Goal: Task Accomplishment & Management: Manage account settings

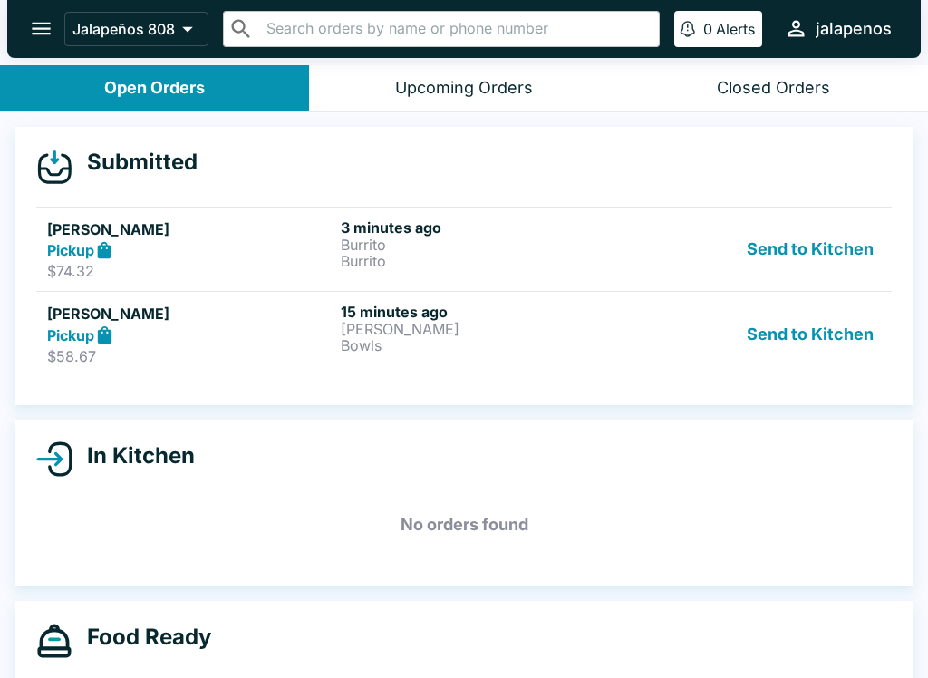
click at [183, 354] on p "$58.67" at bounding box center [190, 356] width 286 height 18
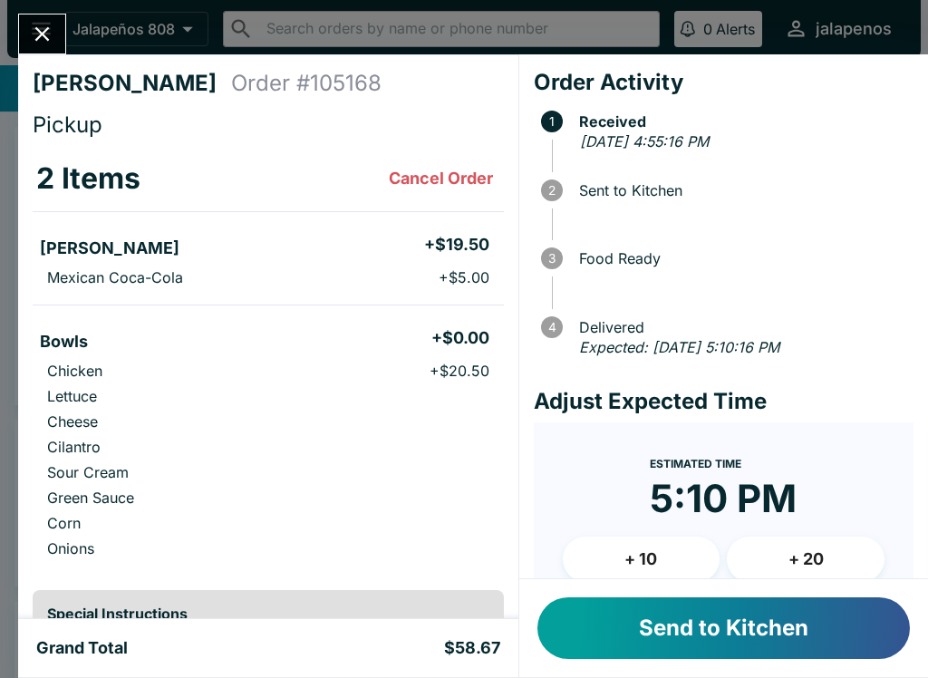
click at [723, 627] on button "Send to Kitchen" at bounding box center [723, 628] width 372 height 62
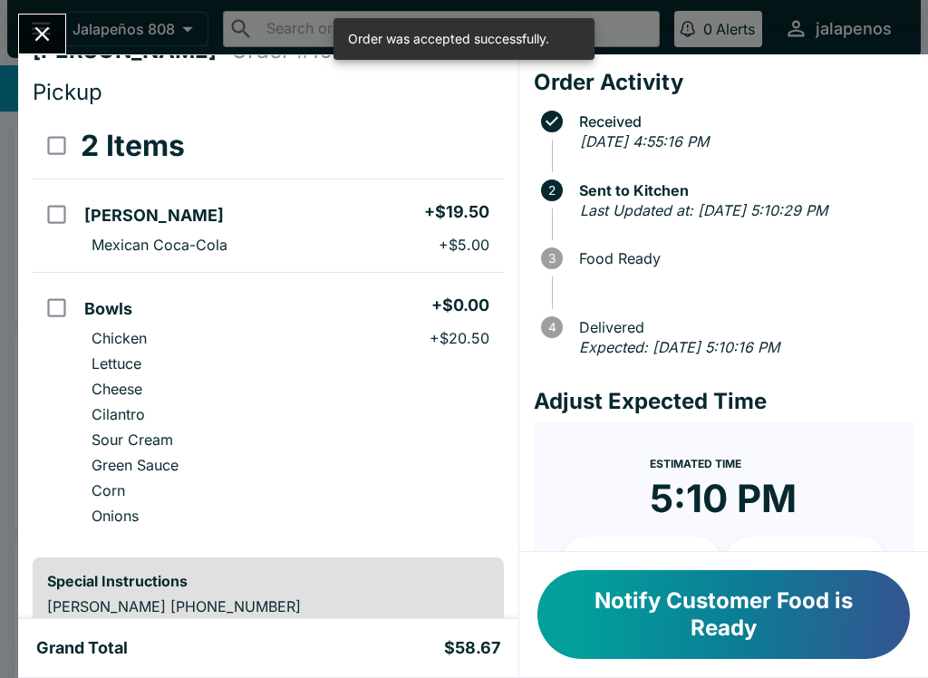
scroll to position [8, 0]
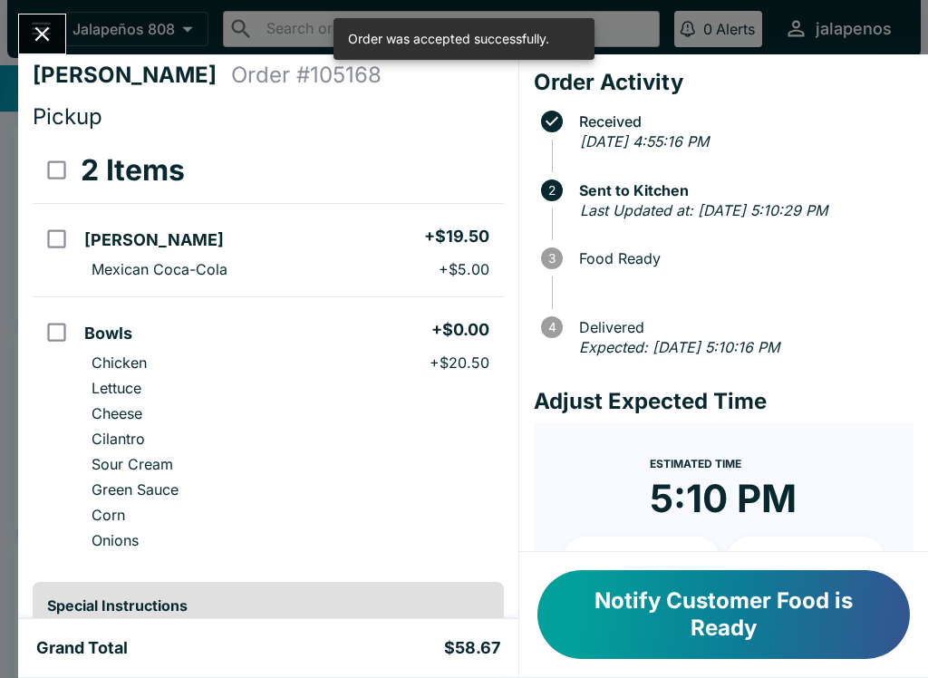
click at [35, 52] on button "Close" at bounding box center [42, 33] width 46 height 39
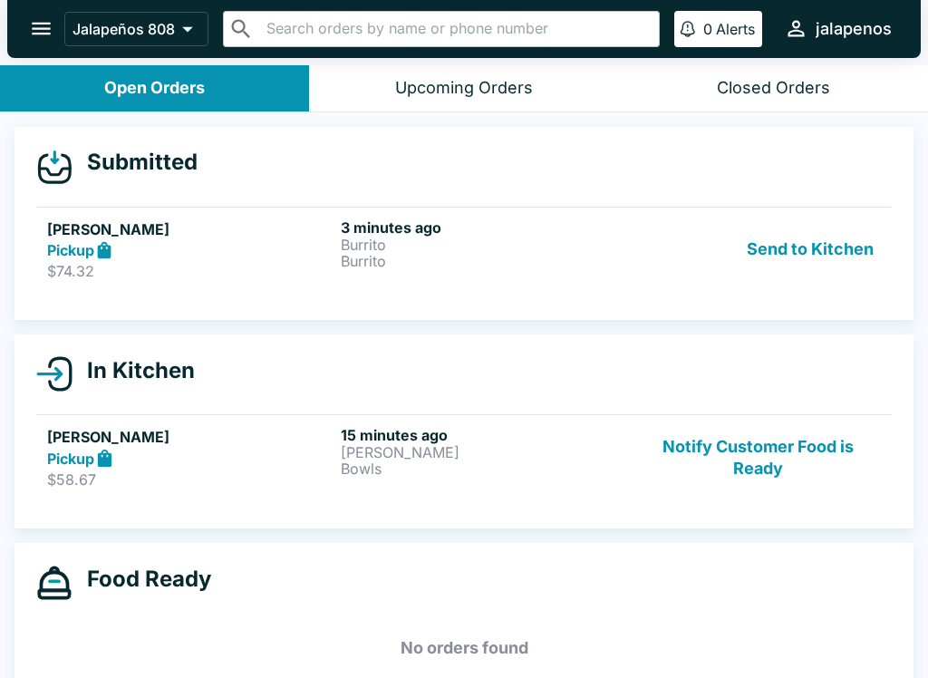
click at [163, 223] on h5 "[PERSON_NAME]" at bounding box center [190, 229] width 286 height 22
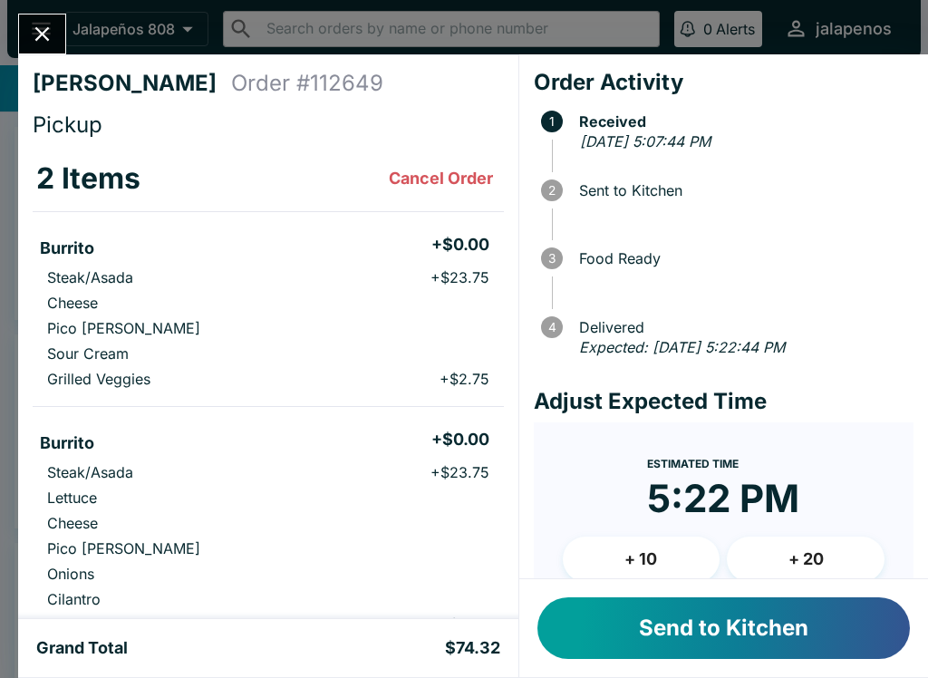
click at [730, 617] on button "Send to Kitchen" at bounding box center [723, 628] width 372 height 62
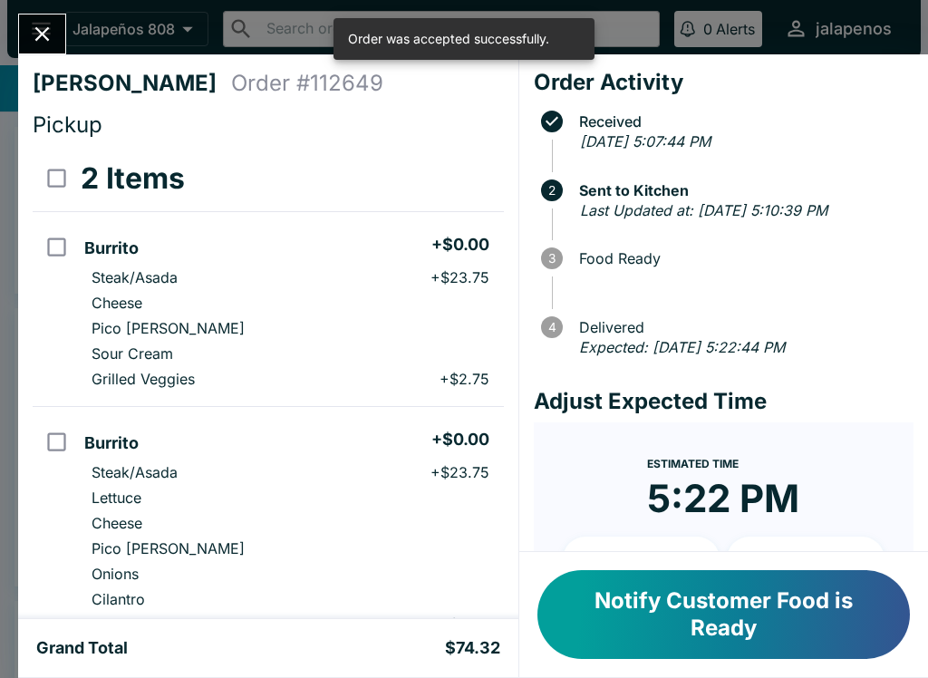
click at [53, 39] on icon "Close" at bounding box center [42, 34] width 24 height 24
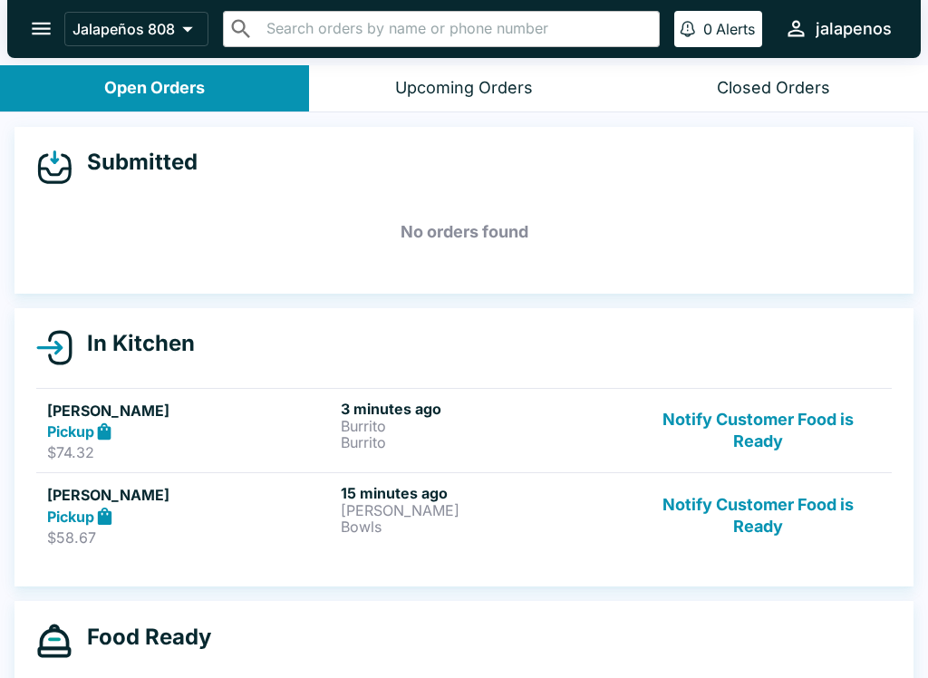
click at [161, 530] on p "$58.67" at bounding box center [190, 537] width 286 height 18
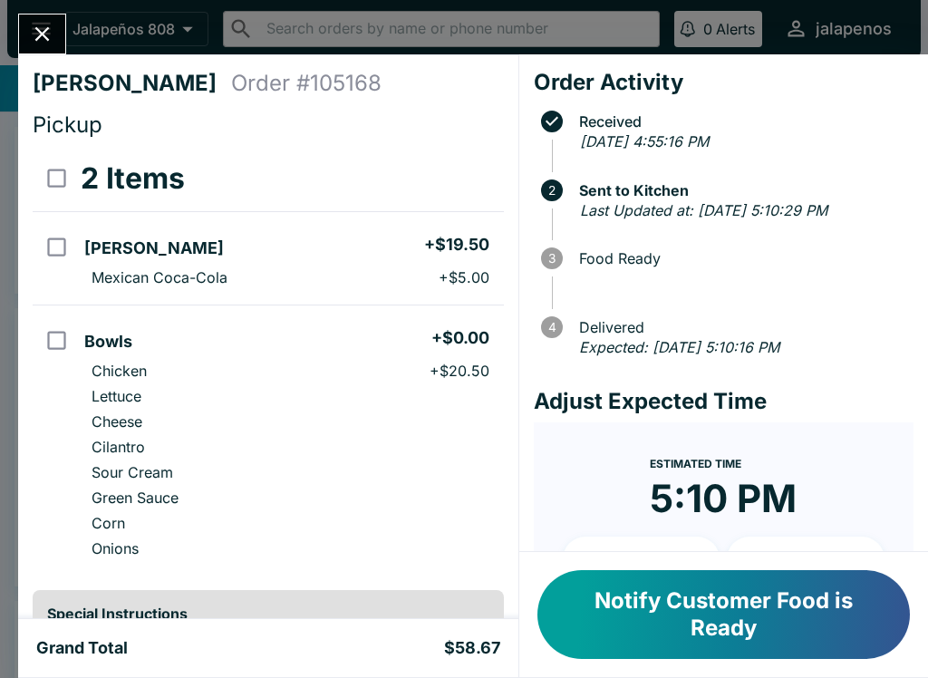
click at [704, 600] on button "Notify Customer Food is Ready" at bounding box center [723, 614] width 372 height 89
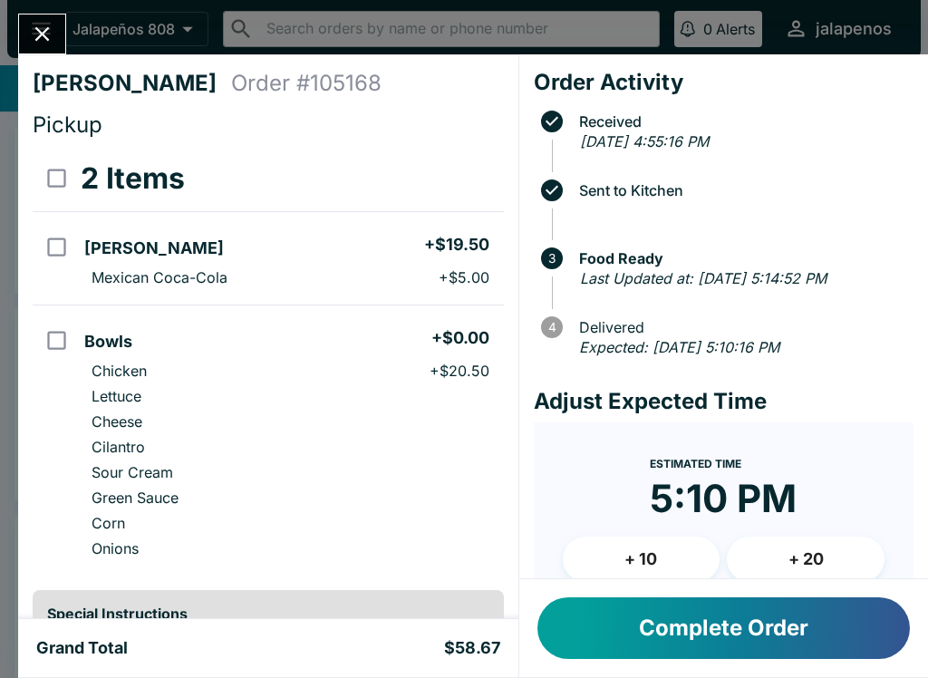
click at [766, 642] on button "Complete Order" at bounding box center [723, 628] width 372 height 62
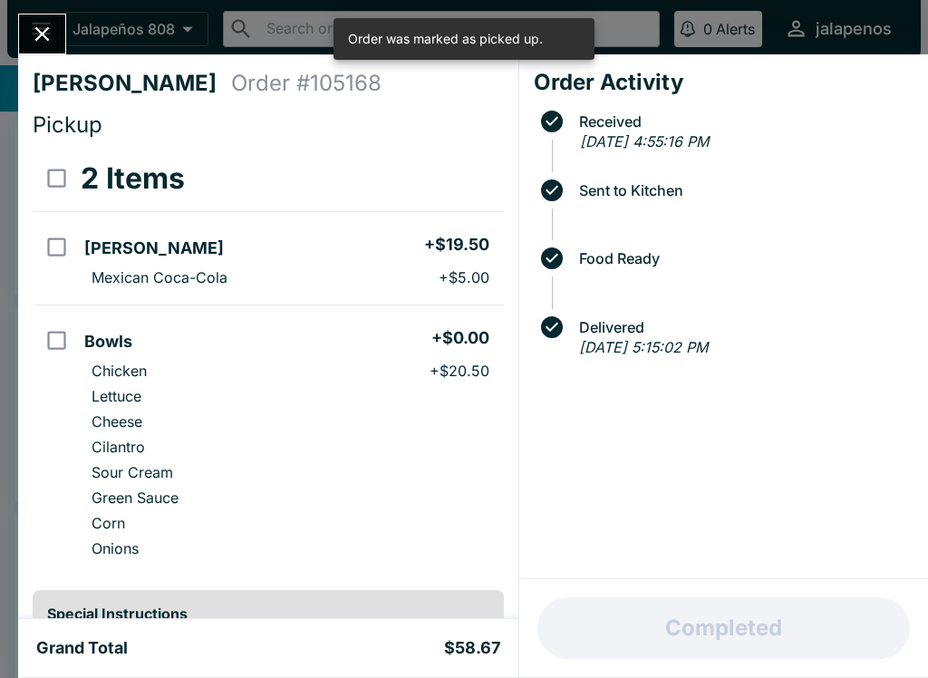
click at [37, 30] on icon "Close" at bounding box center [42, 34] width 14 height 14
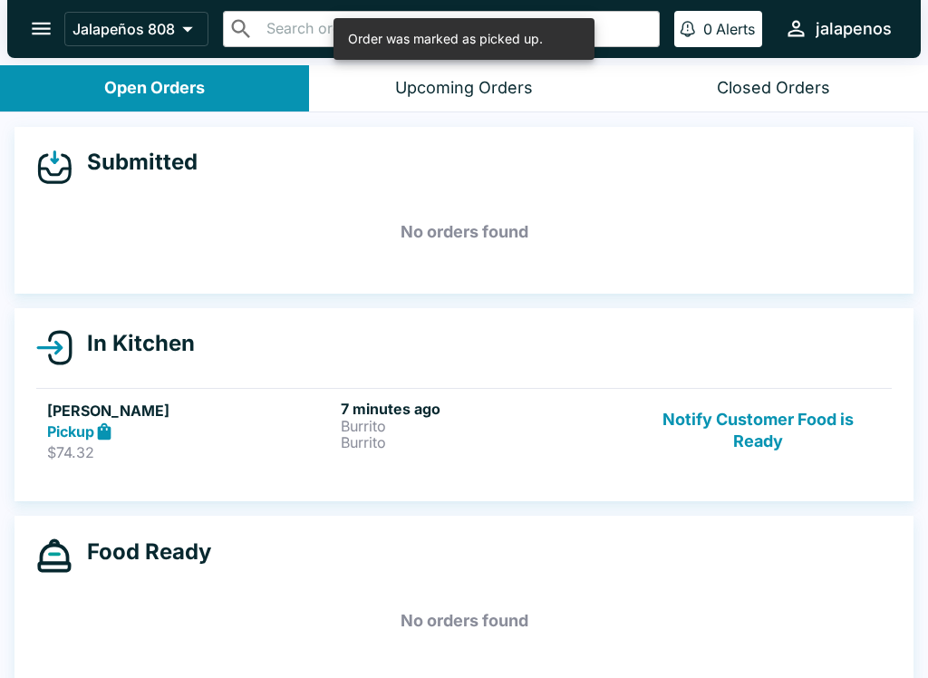
click at [197, 438] on div "Pickup" at bounding box center [190, 431] width 286 height 21
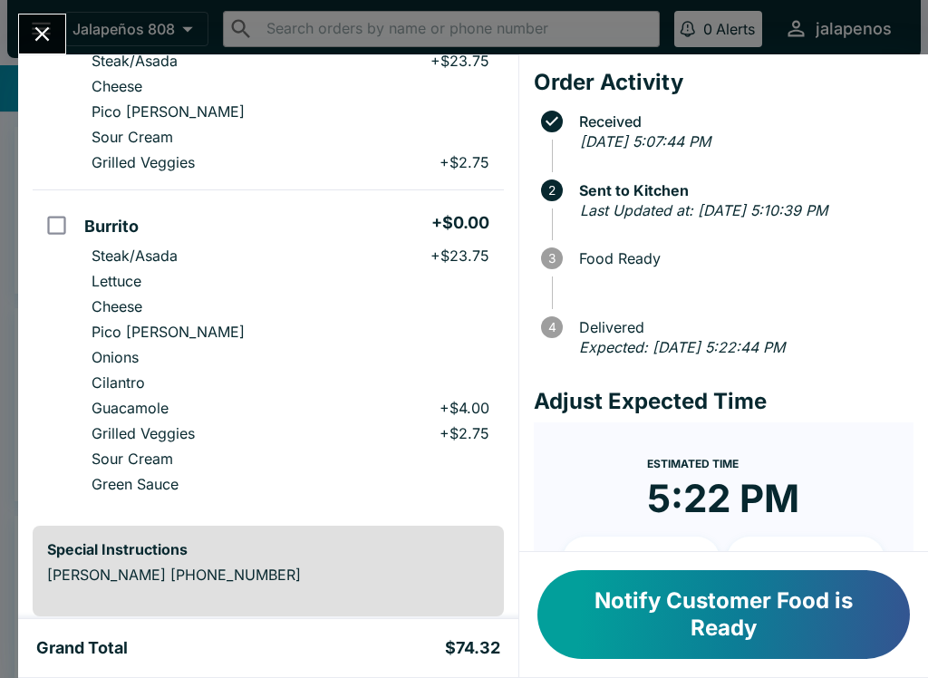
scroll to position [216, 0]
click at [690, 629] on button "Notify Customer Food is Ready" at bounding box center [723, 614] width 372 height 89
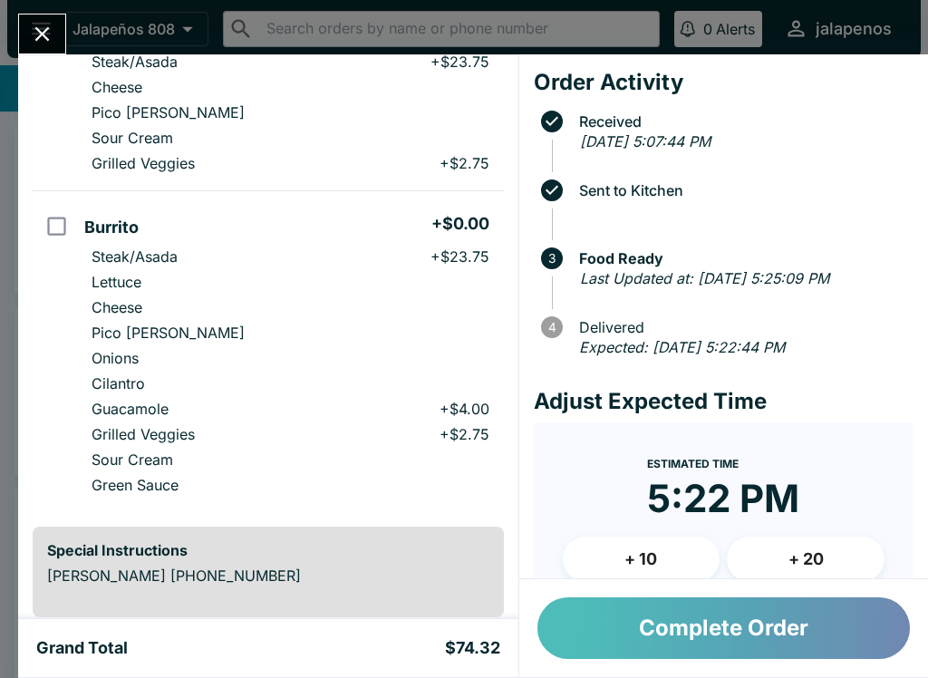
click at [821, 655] on button "Complete Order" at bounding box center [723, 628] width 372 height 62
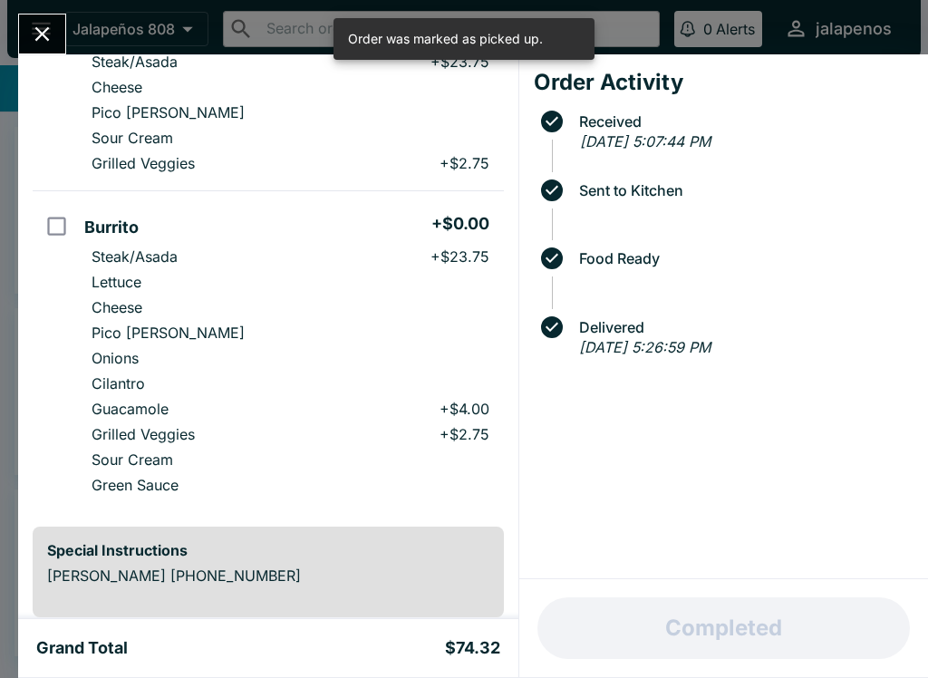
click at [52, 35] on icon "Close" at bounding box center [42, 34] width 24 height 24
